Goal: Task Accomplishment & Management: Manage account settings

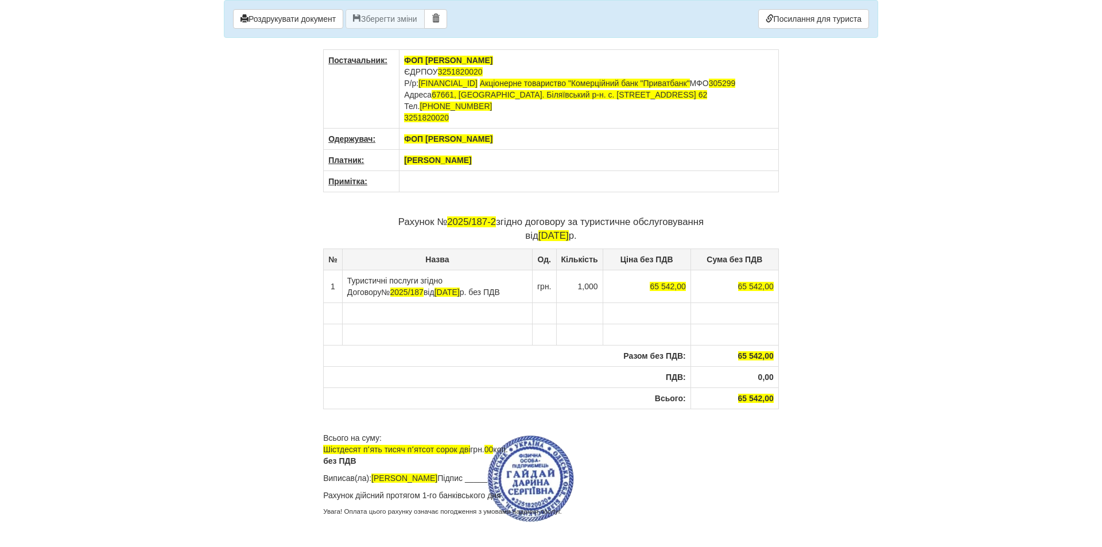
click at [892, 369] on body "× Деякі поля не заповнено Ми підсвітили порожні поля червоним кольором. Ви може…" at bounding box center [551, 273] width 1102 height 547
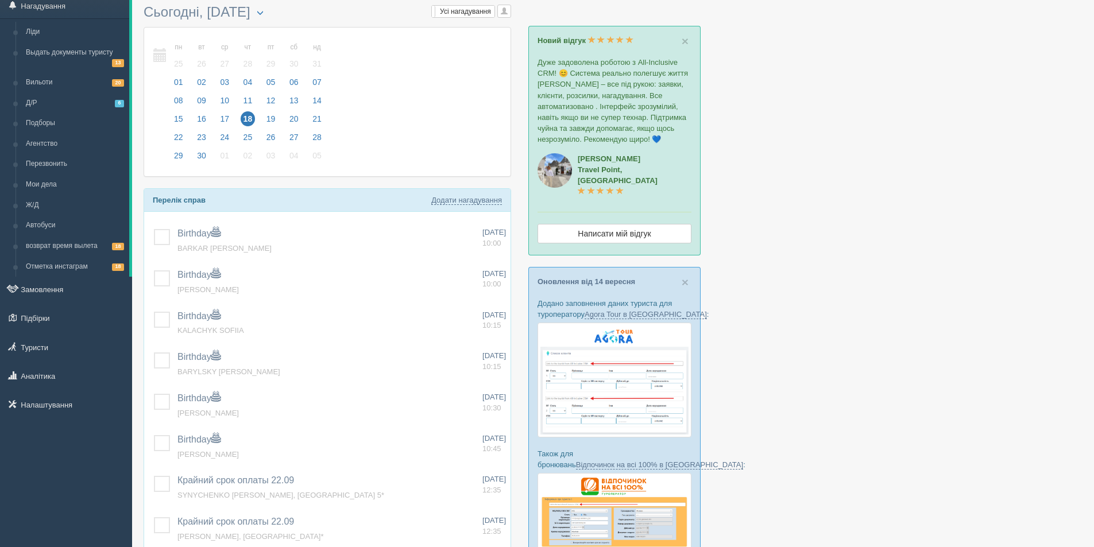
scroll to position [57, 0]
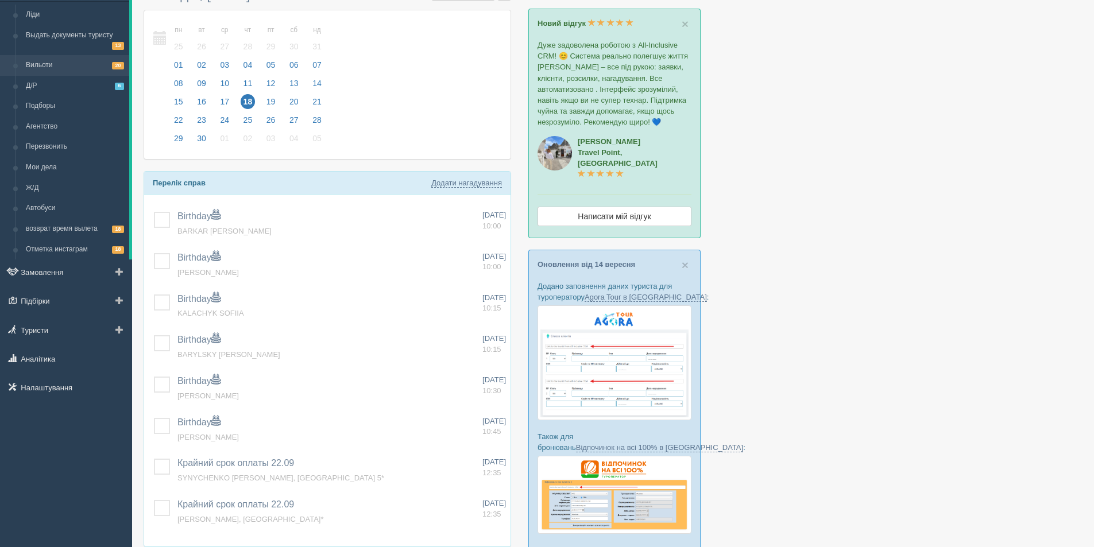
click at [78, 69] on link "Вильоти 20" at bounding box center [75, 65] width 109 height 21
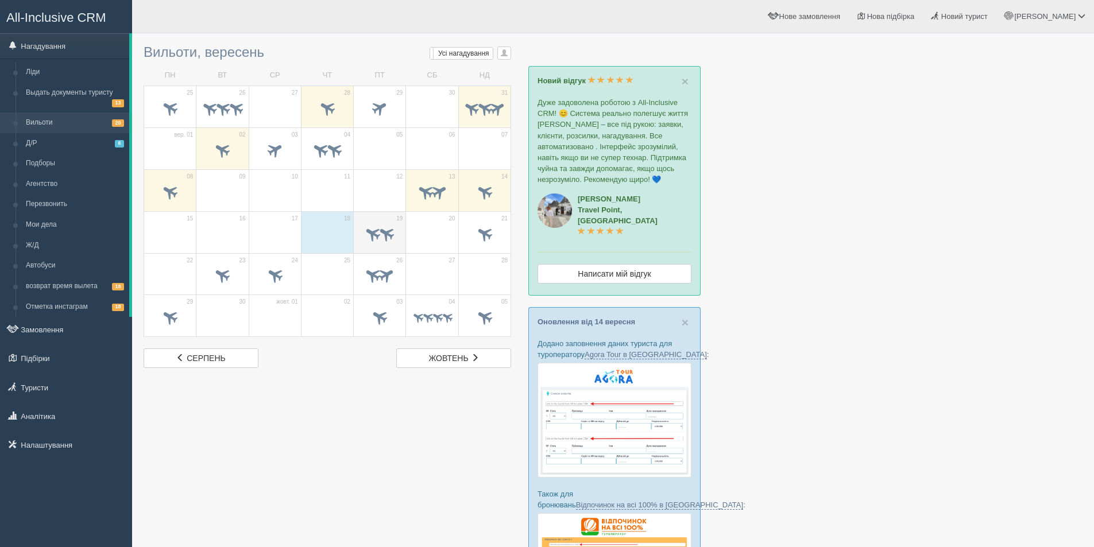
click at [374, 226] on span at bounding box center [372, 233] width 19 height 19
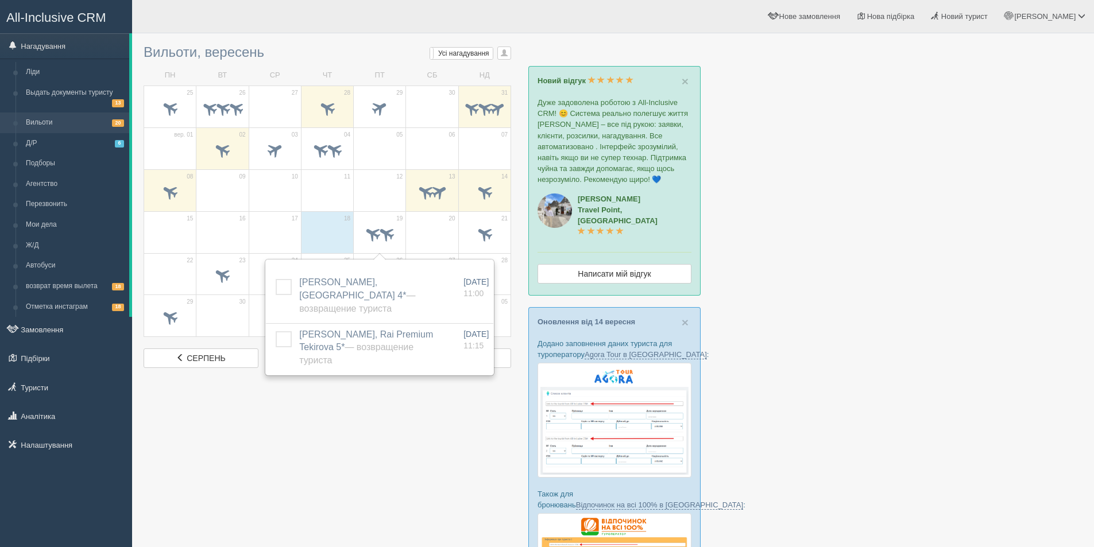
click at [345, 434] on div at bounding box center [613, 420] width 939 height 762
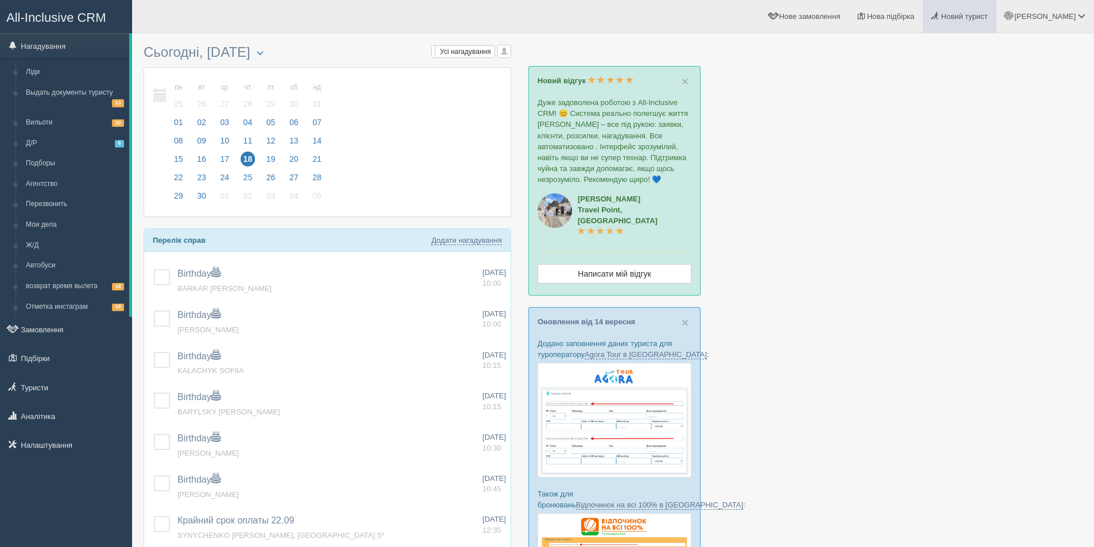
click at [975, 23] on link "Новий турист" at bounding box center [959, 16] width 73 height 33
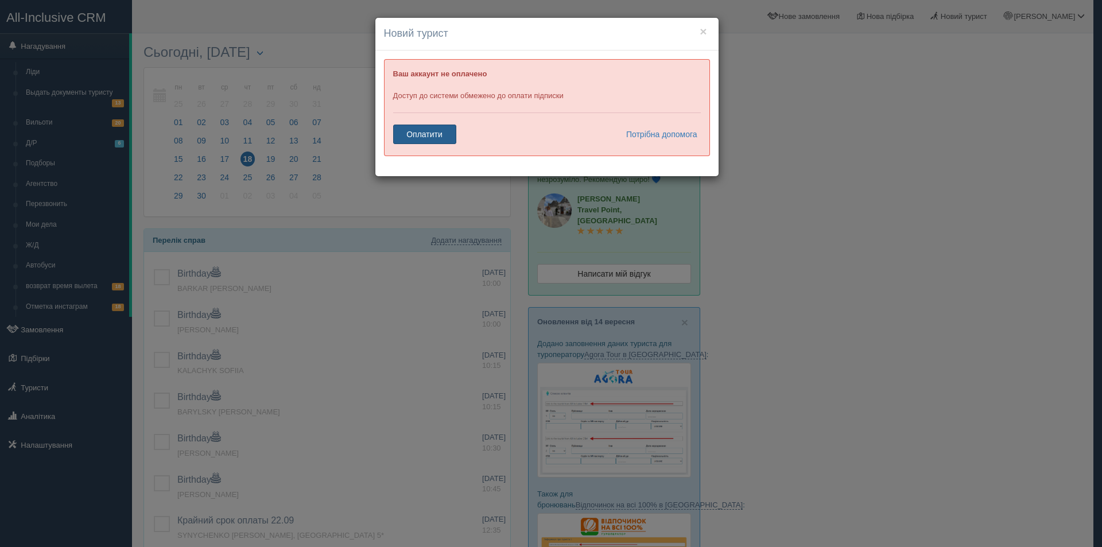
click at [424, 135] on link "Оплатити" at bounding box center [424, 135] width 63 height 20
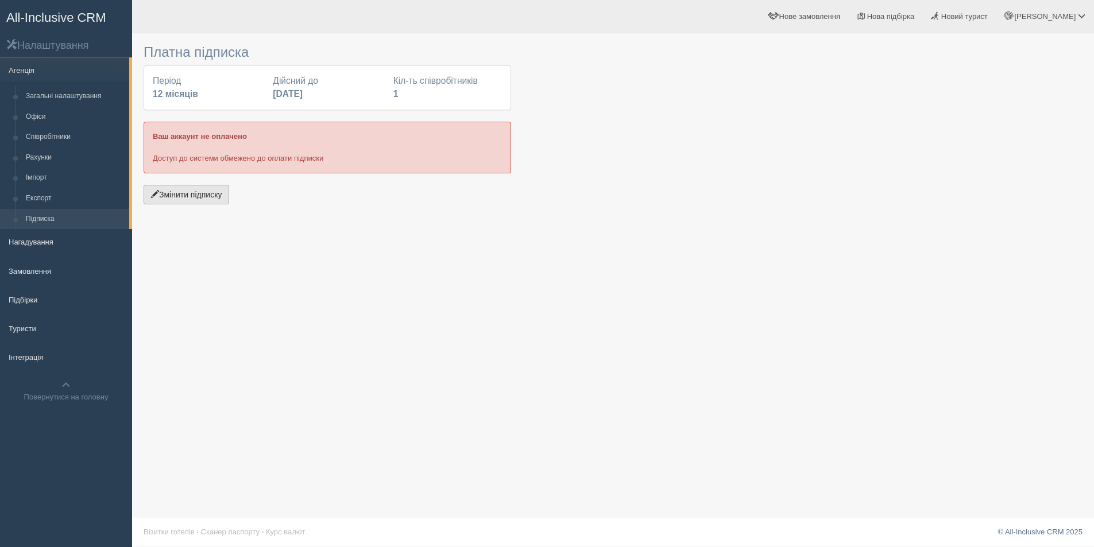
click at [183, 198] on button "Змінити підписку" at bounding box center [187, 195] width 86 height 20
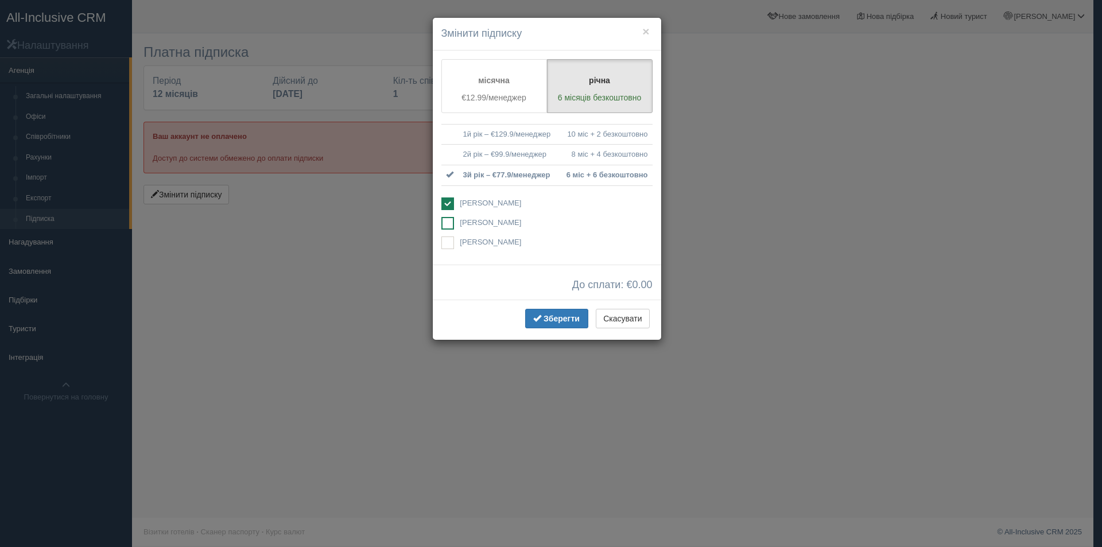
click at [485, 219] on span "[PERSON_NAME]" at bounding box center [490, 222] width 61 height 9
checkbox input "true"
click at [468, 206] on span "[PERSON_NAME]" at bounding box center [490, 203] width 61 height 9
checkbox input "false"
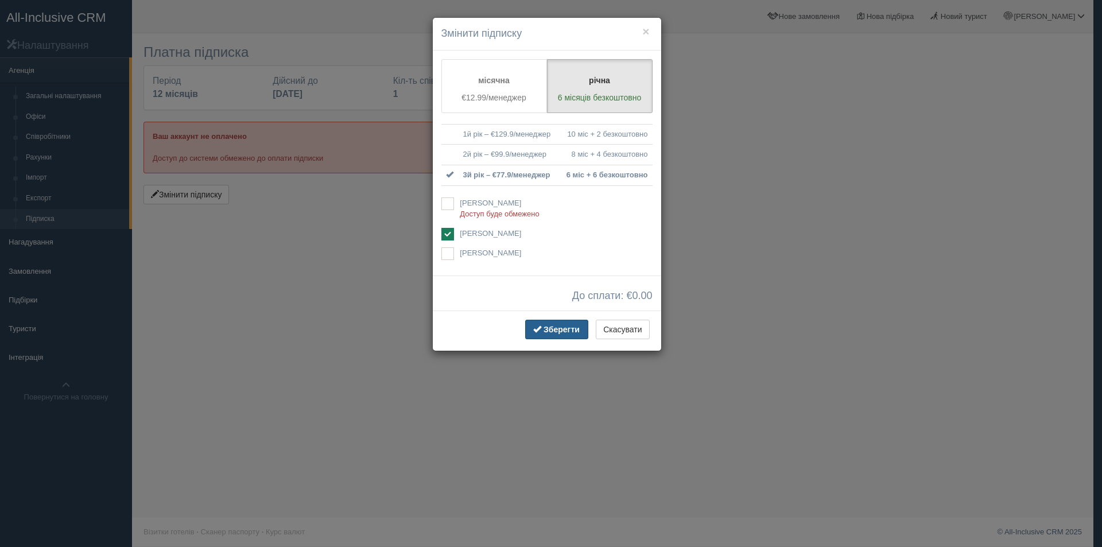
click at [563, 327] on span "Зберегти" at bounding box center [562, 329] width 36 height 9
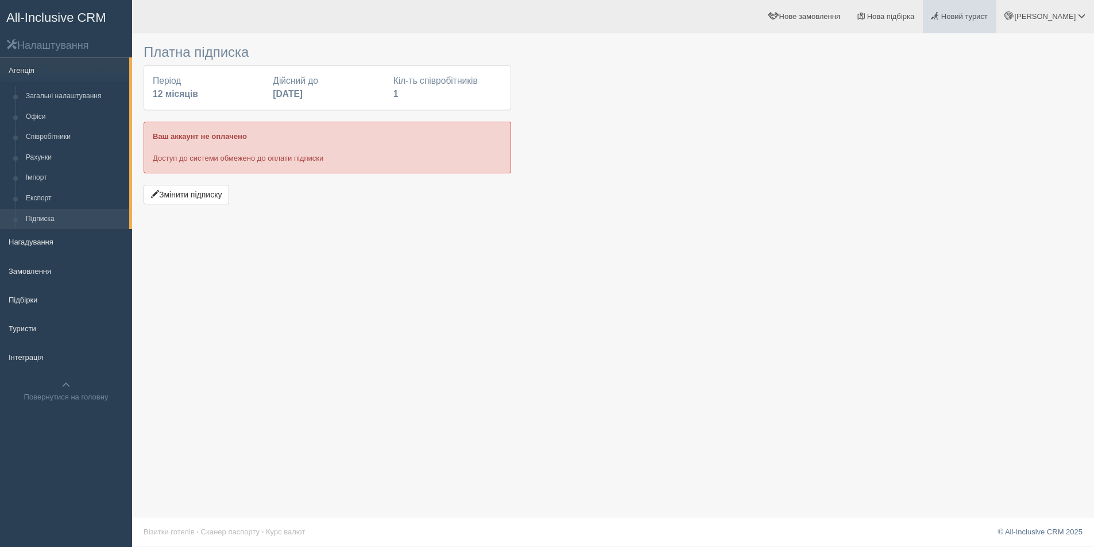
click at [988, 17] on span "Новий турист" at bounding box center [964, 16] width 47 height 9
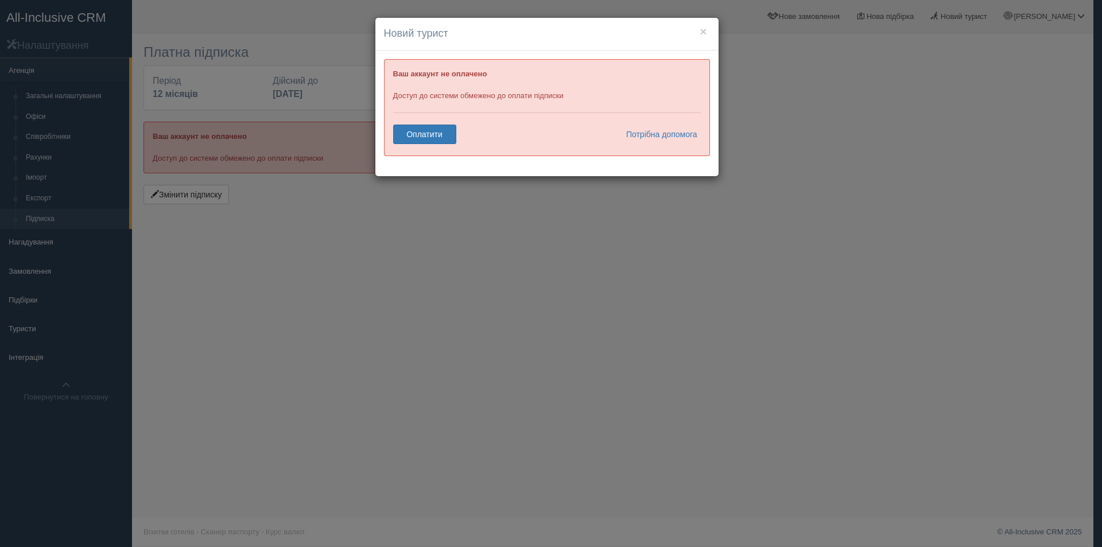
click at [0, 79] on div "× Новий турист Ваш аккаунт не оплачено Доступ до системи обмежено до оплати під…" at bounding box center [551, 273] width 1102 height 547
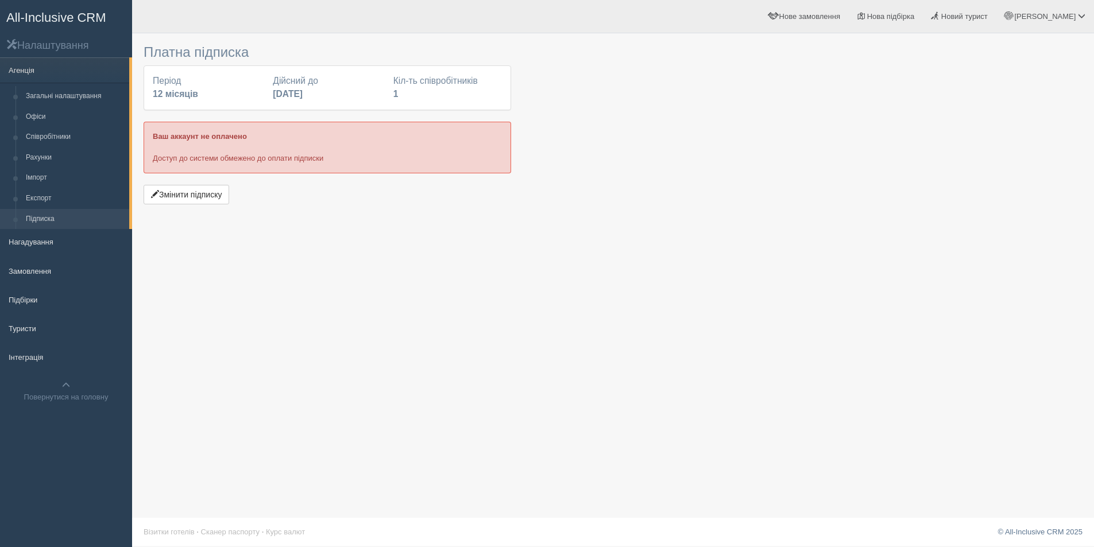
click at [53, 17] on span "All-Inclusive CRM" at bounding box center [56, 17] width 100 height 14
